Goal: Transaction & Acquisition: Purchase product/service

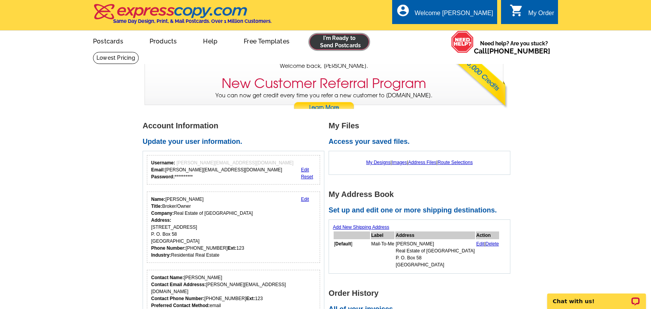
click at [340, 43] on link at bounding box center [339, 42] width 59 height 16
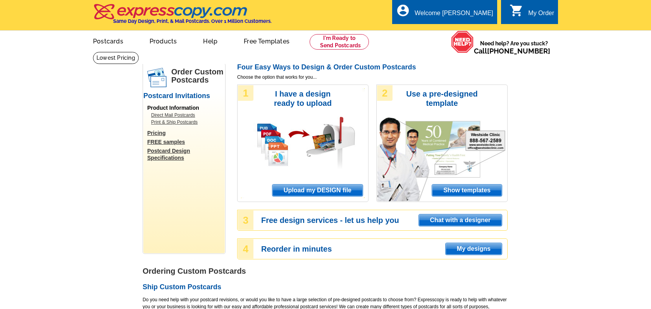
click at [304, 192] on span "Upload my DESIGN file" at bounding box center [317, 191] width 90 height 12
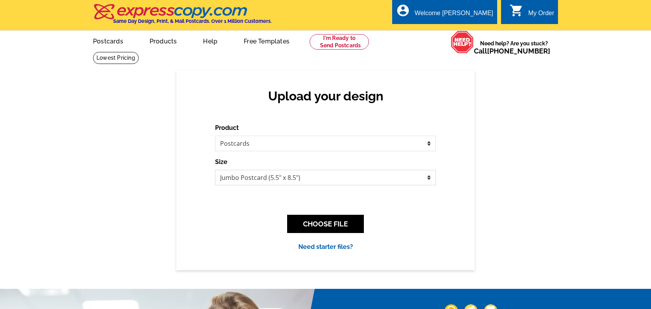
click at [264, 181] on select "Jumbo Postcard (5.5" x 8.5") Regular Postcard (4.25" x 5.6") Panoramic Postcard…" at bounding box center [325, 178] width 221 height 16
select select "1"
click at [215, 170] on select "Jumbo Postcard (5.5" x 8.5") Regular Postcard (4.25" x 5.6") Panoramic Postcard…" at bounding box center [325, 178] width 221 height 16
click at [336, 223] on button "CHOOSE FILE" at bounding box center [325, 224] width 77 height 18
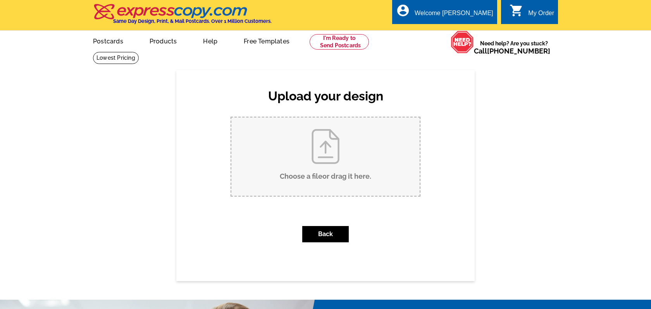
click at [321, 157] on input "Choose a file or drag it here ." at bounding box center [325, 156] width 188 height 78
type input "C:\fakepath\ZML2511_sold.pdf"
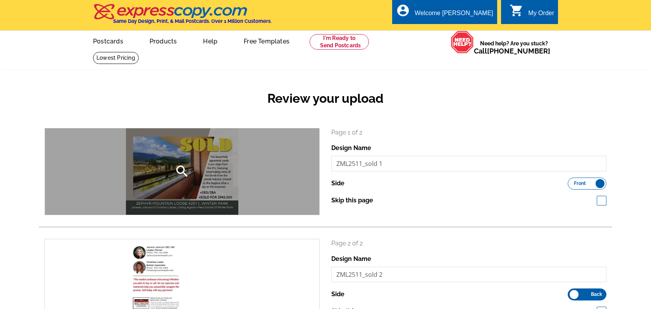
click at [182, 169] on icon "search" at bounding box center [182, 172] width 16 height 16
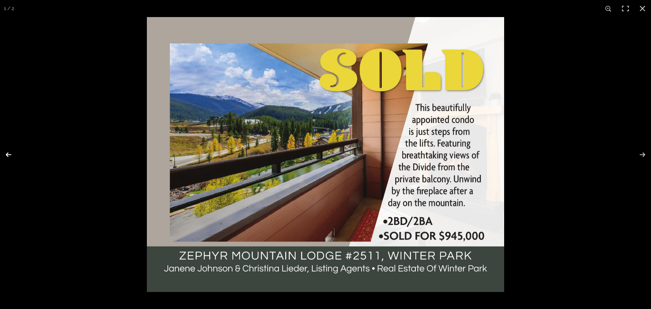
click at [10, 155] on button at bounding box center [13, 154] width 27 height 39
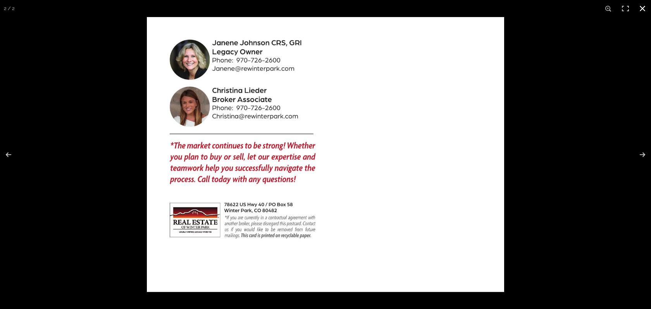
click at [643, 7] on button at bounding box center [642, 8] width 17 height 17
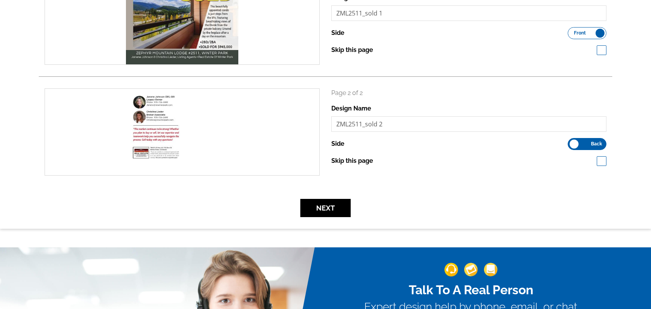
scroll to position [151, 0]
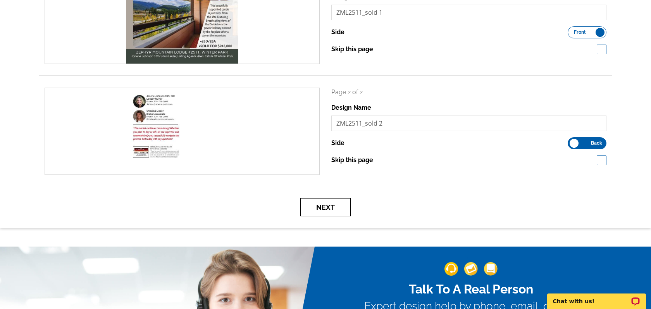
click at [335, 207] on button "Next" at bounding box center [325, 207] width 50 height 18
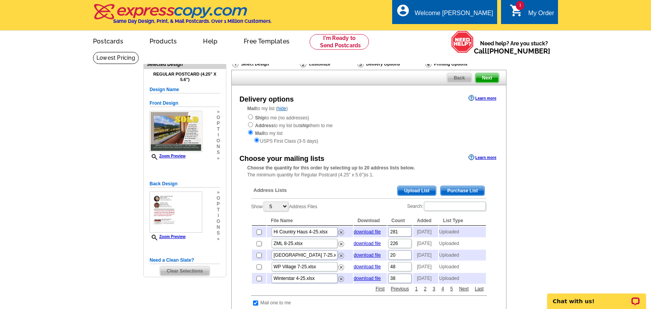
click at [405, 190] on span "Upload List" at bounding box center [417, 190] width 38 height 9
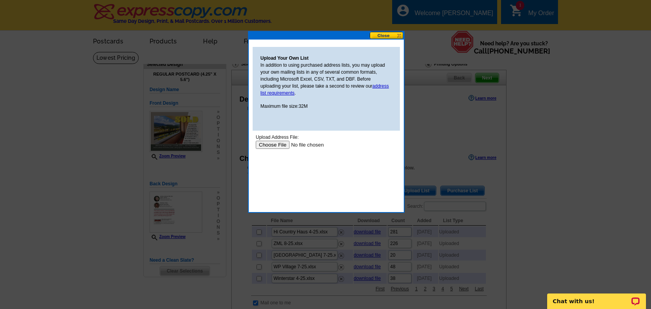
click at [269, 144] on input "file" at bounding box center [305, 145] width 98 height 8
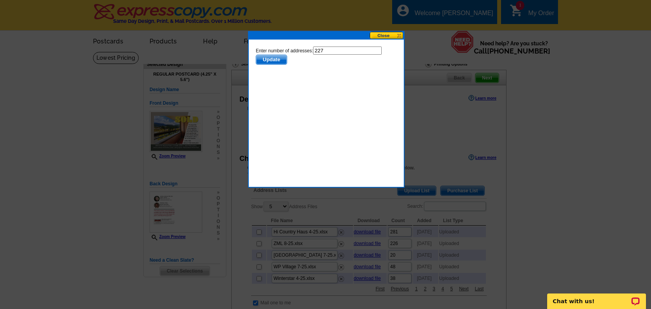
click at [338, 52] on input "227" at bounding box center [347, 51] width 69 height 8
type input "226"
click at [279, 59] on span "Update" at bounding box center [271, 59] width 31 height 9
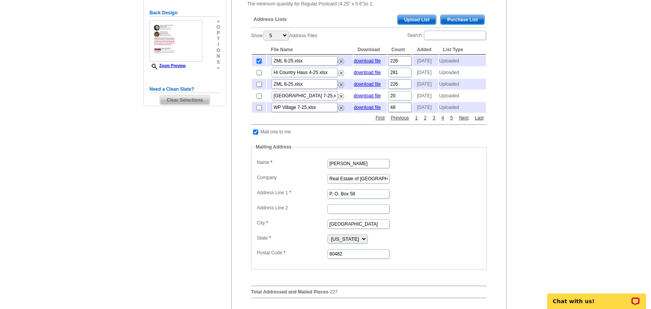
scroll to position [229, 0]
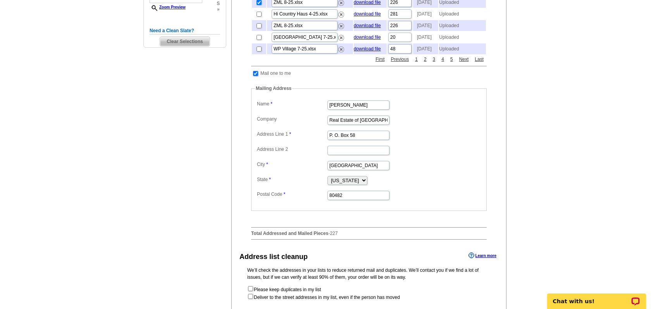
click at [255, 76] on input "checkbox" at bounding box center [255, 73] width 5 height 5
checkbox input "false"
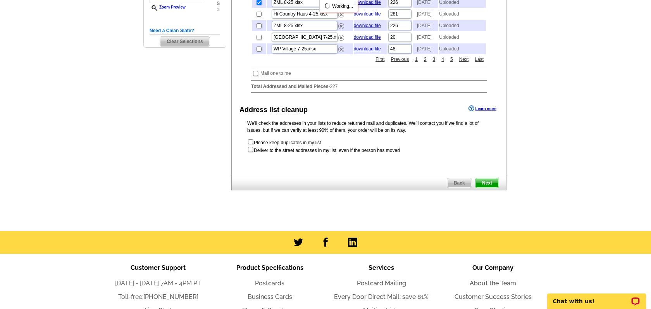
click at [492, 188] on span "Next" at bounding box center [487, 182] width 23 height 9
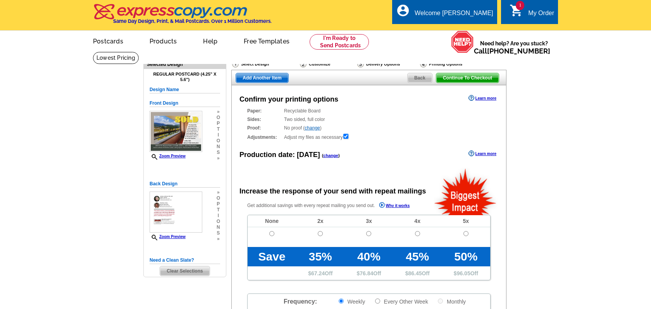
radio input "false"
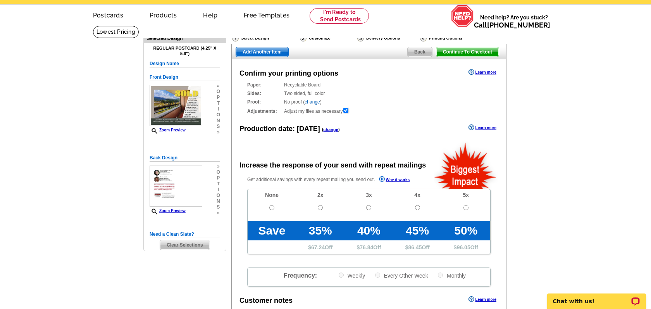
scroll to position [91, 0]
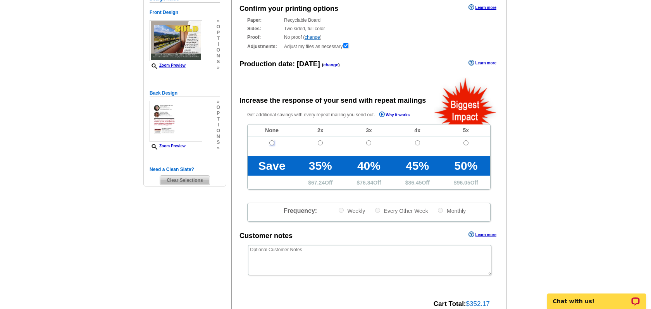
click at [271, 143] on input "radio" at bounding box center [271, 142] width 5 height 5
radio input "true"
click at [310, 258] on textarea at bounding box center [369, 260] width 243 height 30
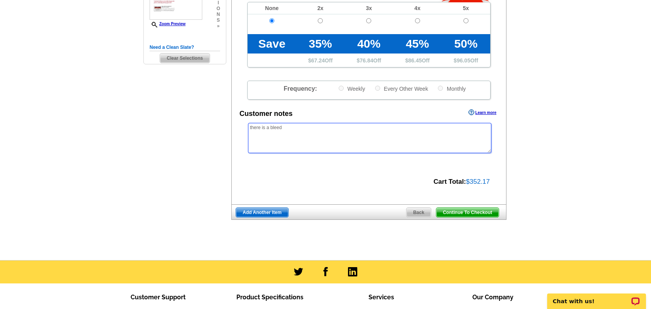
scroll to position [224, 0]
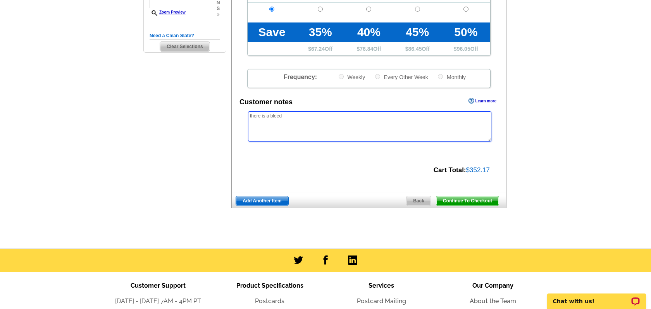
type textarea "there is a bleed"
click at [460, 201] on span "Continue To Checkout" at bounding box center [467, 200] width 62 height 9
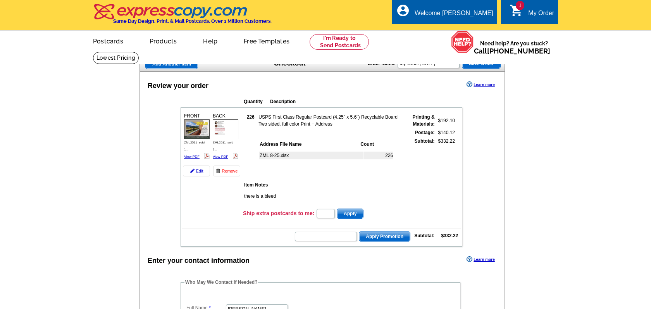
click at [326, 242] on table "FRONT ZML2511_sold 1... View PDF" at bounding box center [322, 176] width 282 height 139
click at [326, 240] on input "text" at bounding box center [326, 236] width 62 height 9
click at [329, 236] on input "text" at bounding box center [326, 236] width 62 height 9
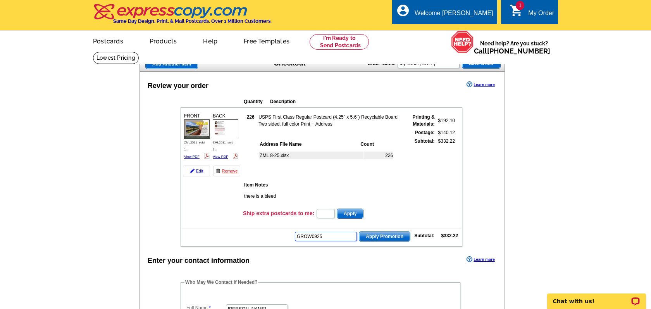
type input "GROW0925"
click at [382, 236] on span "Apply Promotion" at bounding box center [384, 236] width 51 height 9
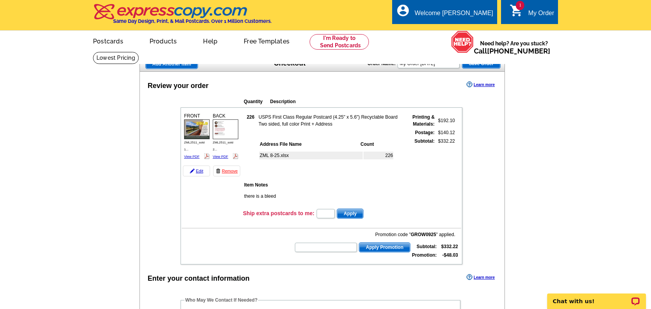
click at [188, 65] on span "Add Another Item" at bounding box center [172, 63] width 52 height 9
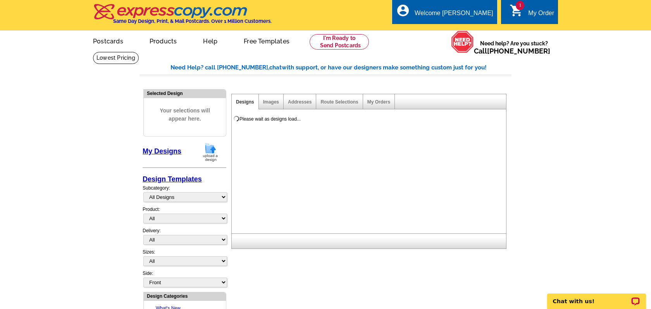
click at [216, 155] on img at bounding box center [210, 152] width 20 height 20
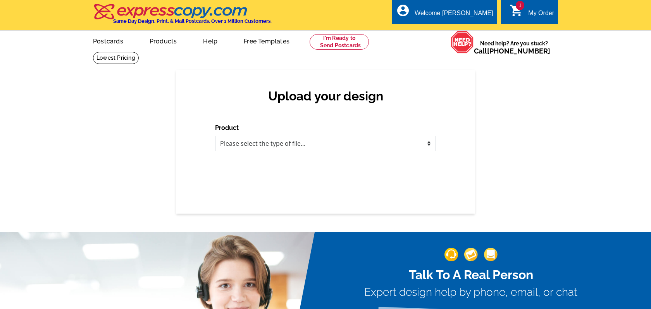
click at [236, 142] on select "Please select the type of file... Postcards Business Cards Letters and flyers G…" at bounding box center [325, 144] width 221 height 16
select select "1"
click at [215, 136] on select "Please select the type of file... Postcards Business Cards Letters and flyers G…" at bounding box center [325, 144] width 221 height 16
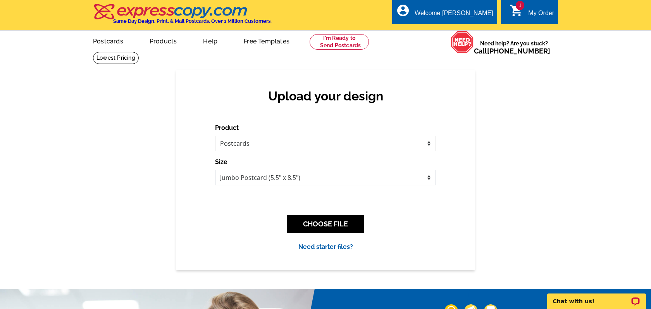
click at [261, 178] on select "Jumbo Postcard (5.5" x 8.5") Regular Postcard (4.25" x 5.6") Panoramic Postcard…" at bounding box center [325, 178] width 221 height 16
select select "1"
click at [215, 170] on select "Jumbo Postcard (5.5" x 8.5") Regular Postcard (4.25" x 5.6") Panoramic Postcard…" at bounding box center [325, 178] width 221 height 16
click at [331, 226] on button "CHOOSE FILE" at bounding box center [325, 224] width 77 height 18
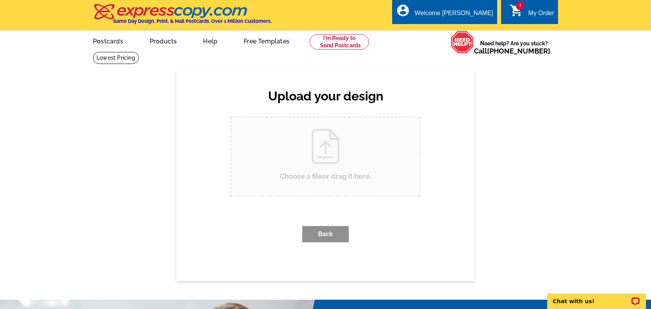
click at [330, 149] on input "Choose a file or drag it here ." at bounding box center [325, 156] width 188 height 78
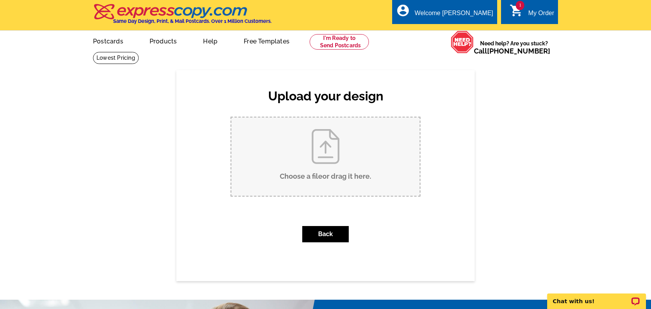
click at [335, 174] on input "Choose a file or drag it here ." at bounding box center [325, 156] width 188 height 78
type input "C:\fakepath\734GCR851_sold.pdf"
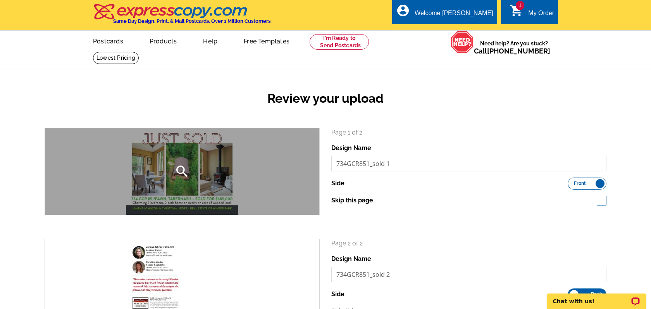
click at [185, 169] on icon "search" at bounding box center [182, 172] width 16 height 16
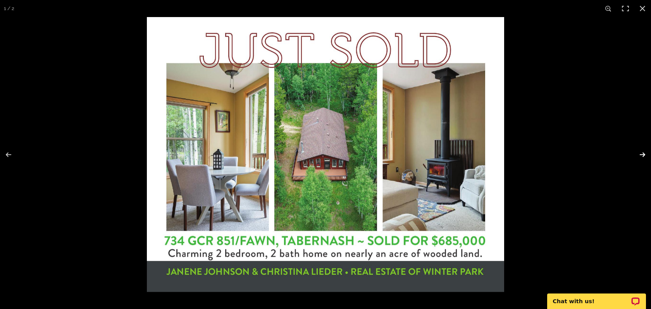
click at [642, 154] on button at bounding box center [637, 154] width 27 height 39
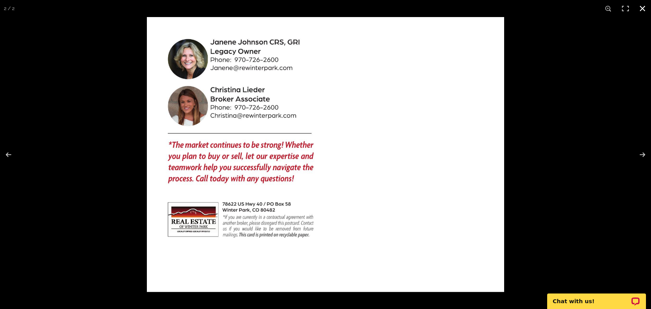
click at [643, 9] on button at bounding box center [642, 8] width 17 height 17
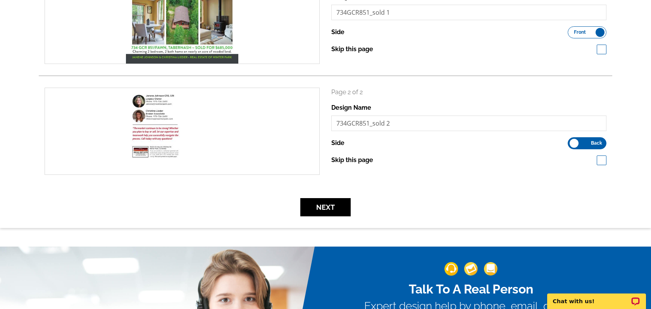
scroll to position [155, 0]
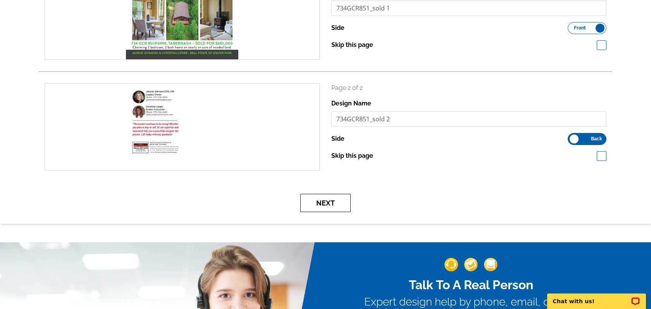
click at [332, 206] on button "Next" at bounding box center [325, 203] width 50 height 18
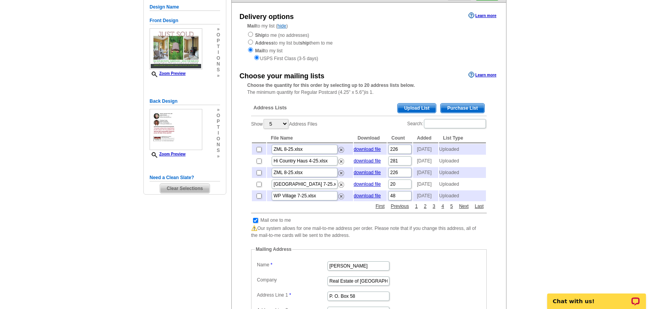
scroll to position [116, 0]
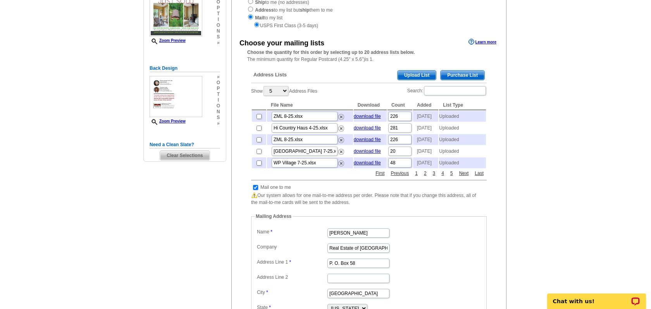
click at [422, 74] on span "Upload List" at bounding box center [417, 75] width 38 height 9
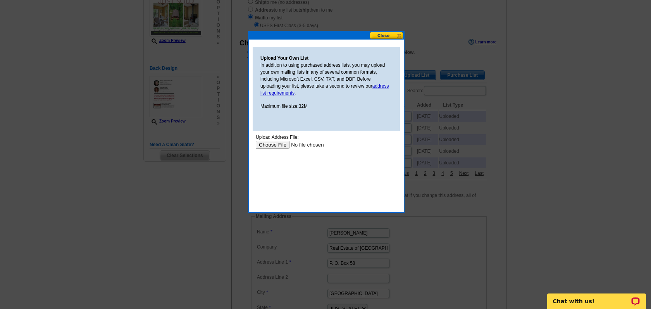
scroll to position [0, 0]
click at [274, 143] on input "file" at bounding box center [305, 145] width 98 height 8
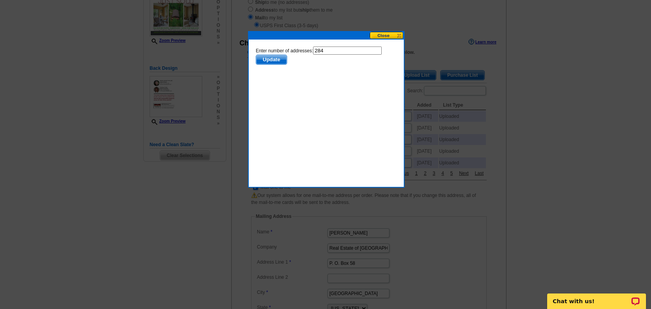
click at [338, 50] on input "284" at bounding box center [347, 51] width 69 height 8
type input "283"
click at [278, 57] on span "Update" at bounding box center [271, 59] width 31 height 9
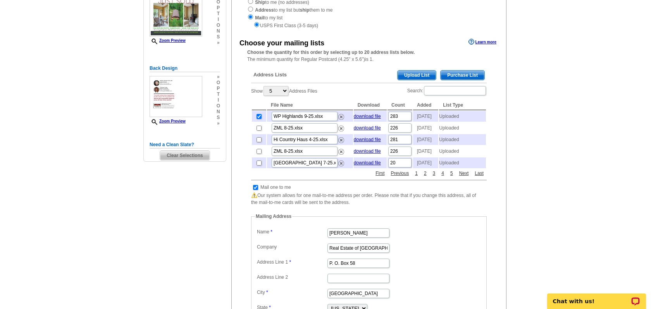
click at [417, 72] on span "Upload List" at bounding box center [417, 75] width 38 height 9
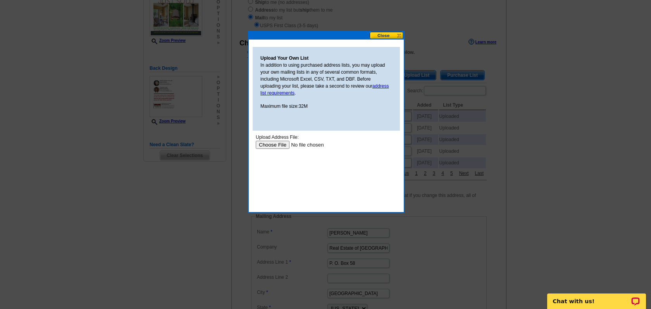
click at [281, 146] on input "file" at bounding box center [305, 145] width 98 height 8
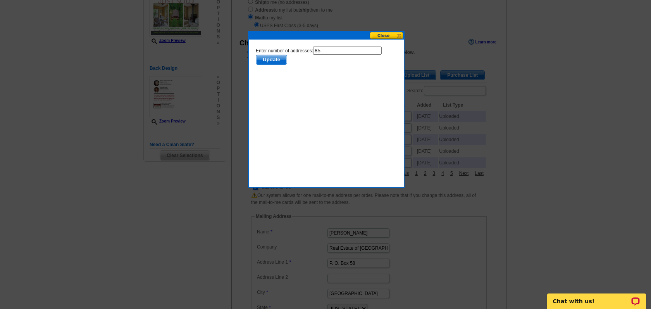
click at [349, 46] on html "Enter number of addresses: 85 Update" at bounding box center [326, 82] width 147 height 78
click at [348, 52] on input "85" at bounding box center [347, 51] width 69 height 8
type input "84"
click at [280, 59] on span "Update" at bounding box center [271, 59] width 31 height 9
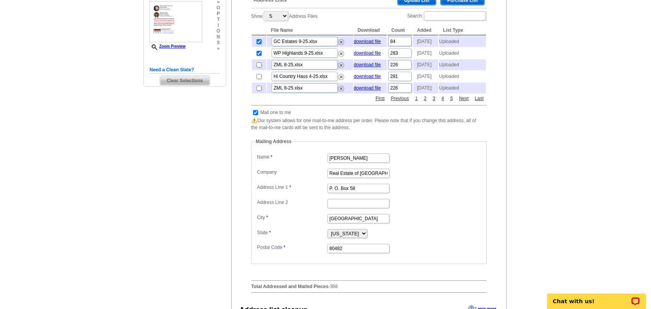
scroll to position [212, 0]
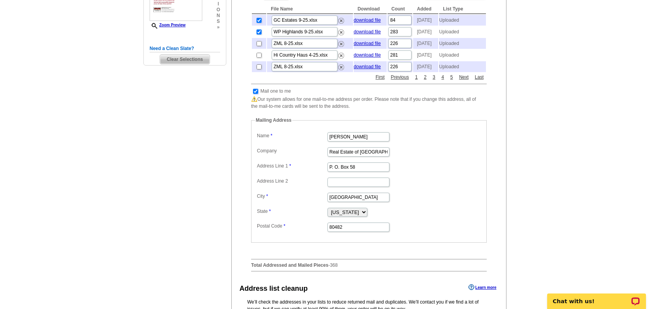
click at [257, 94] on input "checkbox" at bounding box center [255, 91] width 5 height 5
checkbox input "false"
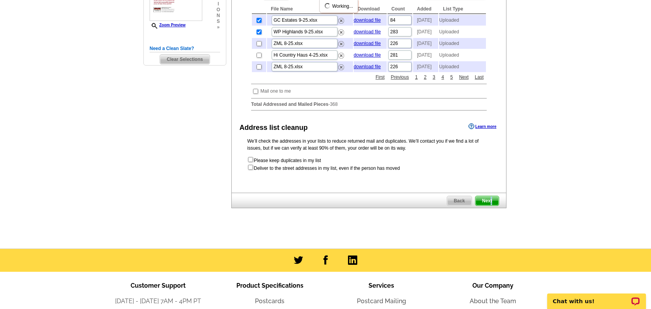
click at [491, 205] on span "Next" at bounding box center [487, 200] width 23 height 9
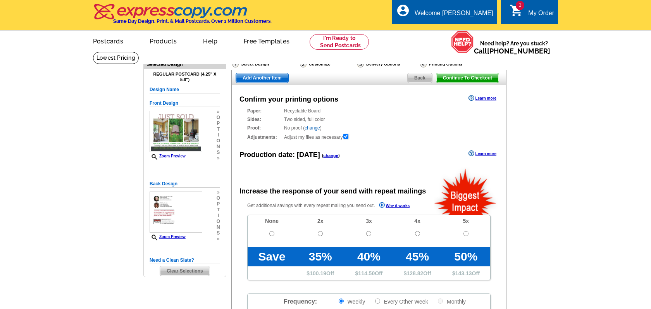
radio input "false"
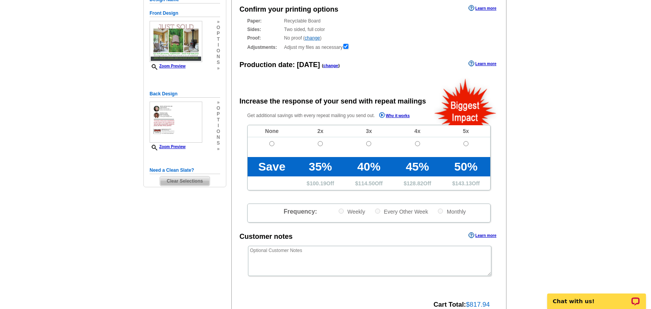
scroll to position [123, 0]
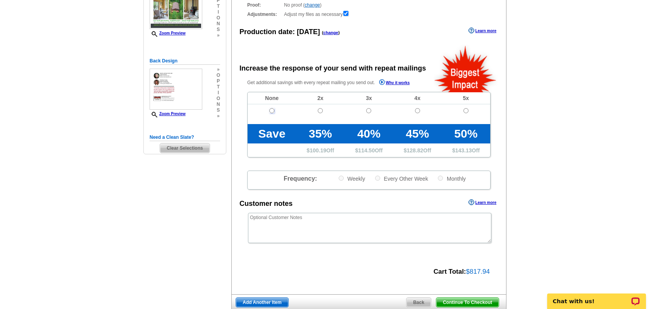
click at [271, 112] on input "radio" at bounding box center [271, 110] width 5 height 5
radio input "true"
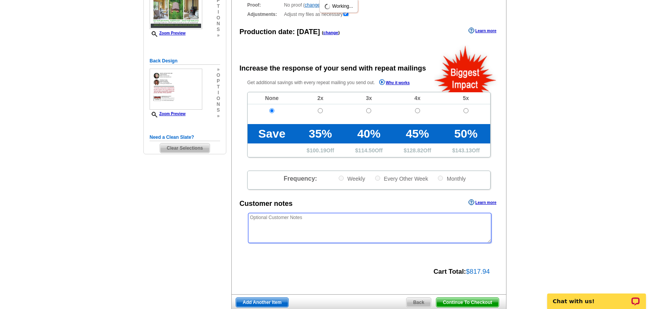
click at [299, 224] on textarea at bounding box center [369, 228] width 243 height 30
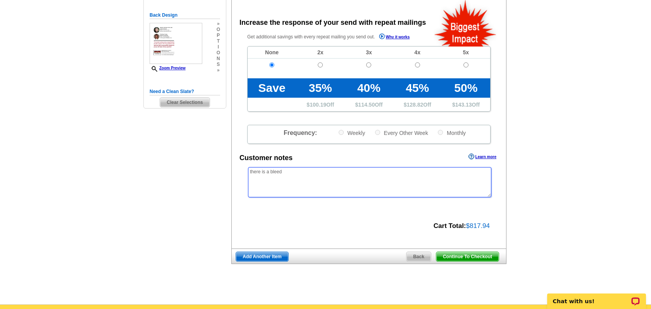
type textarea "there is a bleed"
click at [460, 254] on span "Continue To Checkout" at bounding box center [467, 256] width 62 height 9
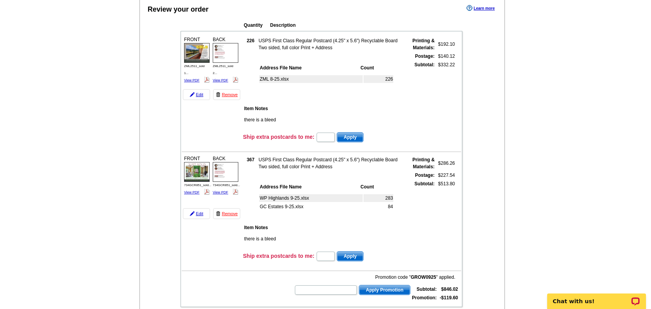
scroll to position [76, 0]
click at [192, 57] on img at bounding box center [197, 53] width 26 height 20
click at [231, 57] on img at bounding box center [226, 53] width 26 height 20
click at [233, 171] on img at bounding box center [226, 172] width 26 height 20
click at [200, 171] on img at bounding box center [197, 172] width 26 height 20
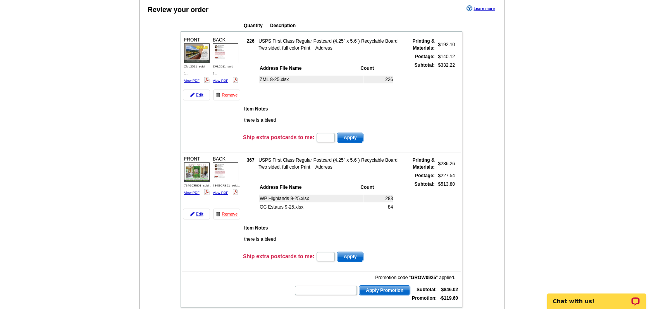
click at [195, 55] on img at bounding box center [197, 53] width 26 height 20
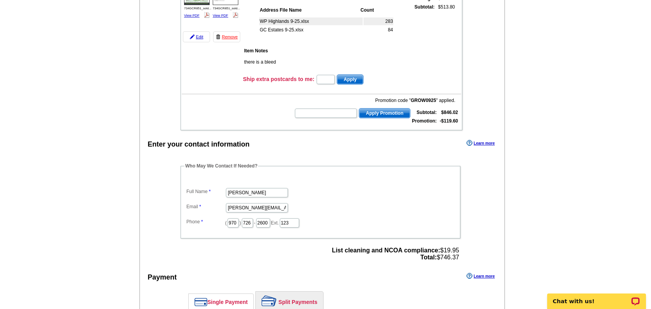
scroll to position [414, 0]
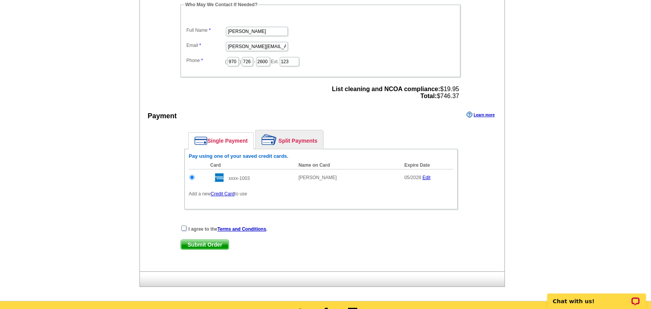
click at [184, 228] on input "checkbox" at bounding box center [183, 228] width 5 height 5
checkbox input "true"
click at [202, 243] on span "Submit Order" at bounding box center [205, 244] width 48 height 9
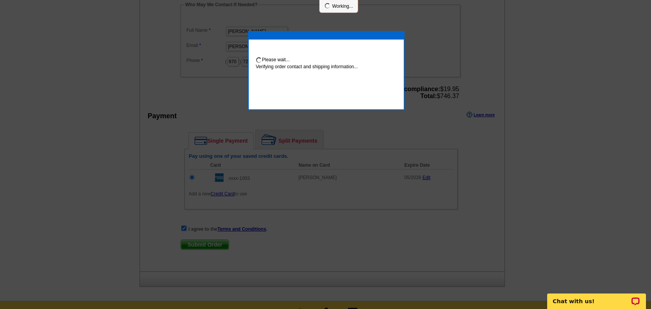
scroll to position [411, 0]
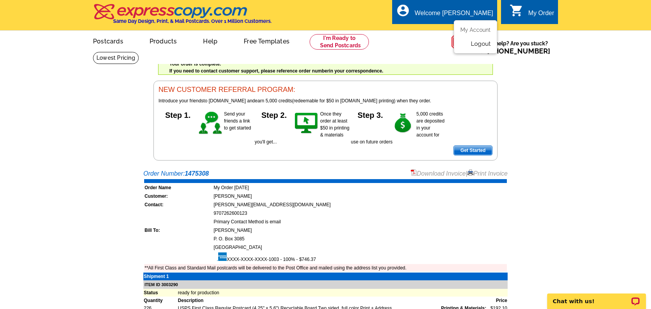
click at [476, 46] on link "Logout" at bounding box center [481, 43] width 20 height 7
